Goal: Transaction & Acquisition: Purchase product/service

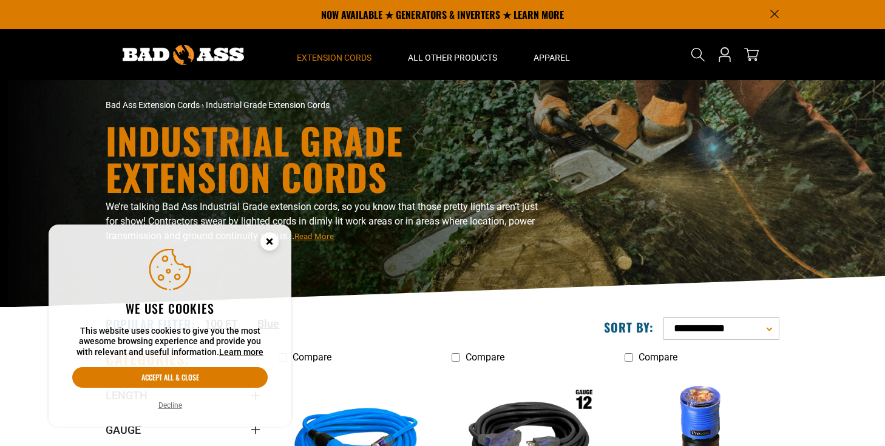
click at [268, 243] on icon "Cookie Consent" at bounding box center [269, 241] width 4 height 4
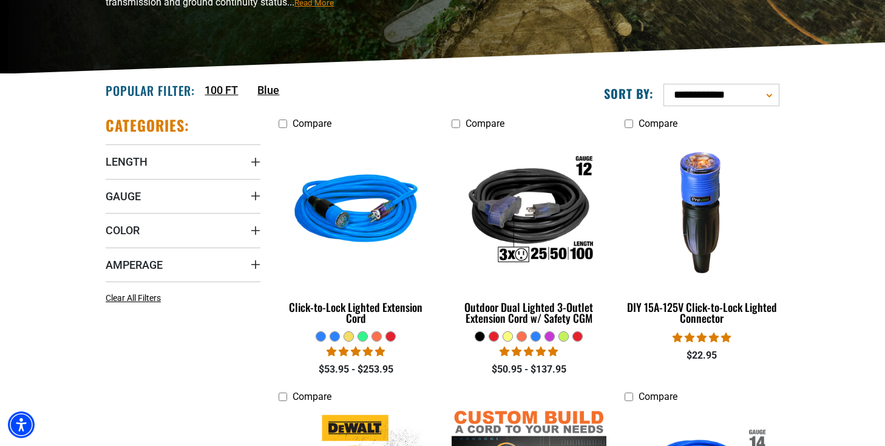
scroll to position [237, 0]
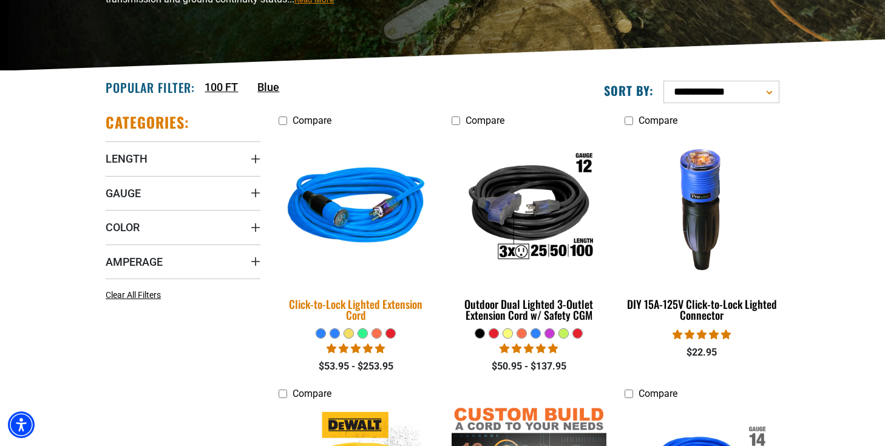
click at [350, 222] on img at bounding box center [356, 208] width 170 height 155
